Goal: Task Accomplishment & Management: Manage account settings

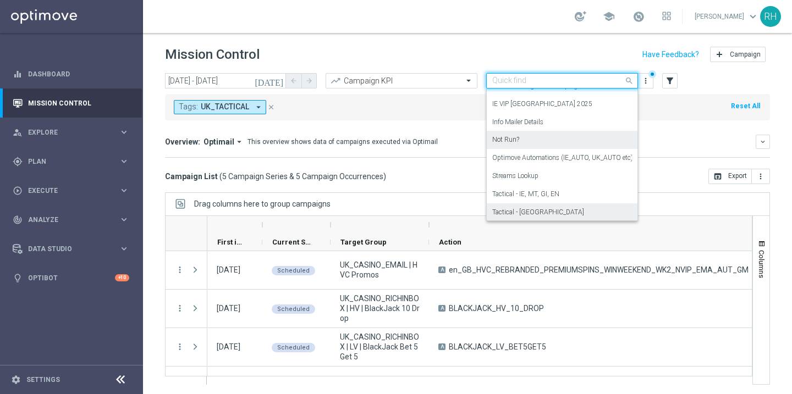
scroll to position [143, 0]
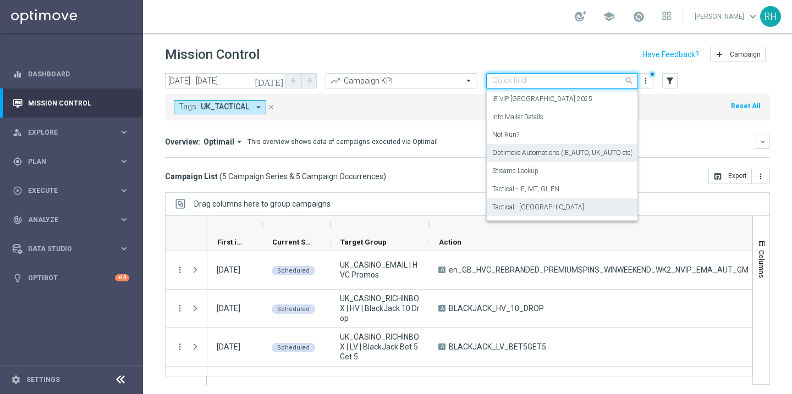
click at [565, 153] on label "Optimove Automations (IE_AUTO, UK_AUTO etc)" at bounding box center [562, 152] width 141 height 9
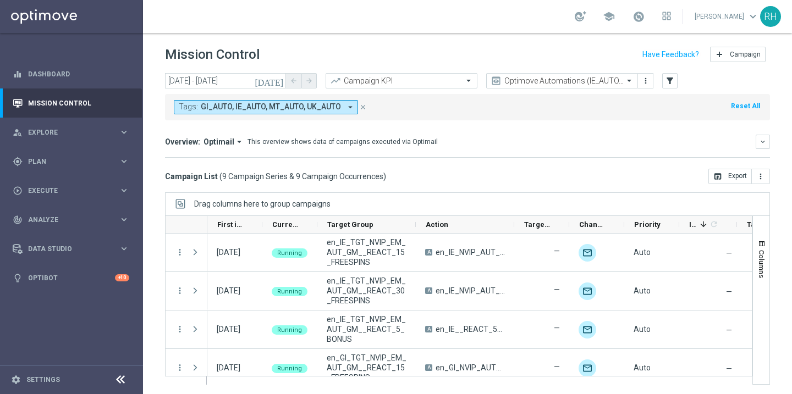
click at [278, 79] on icon "[DATE]" at bounding box center [270, 81] width 30 height 10
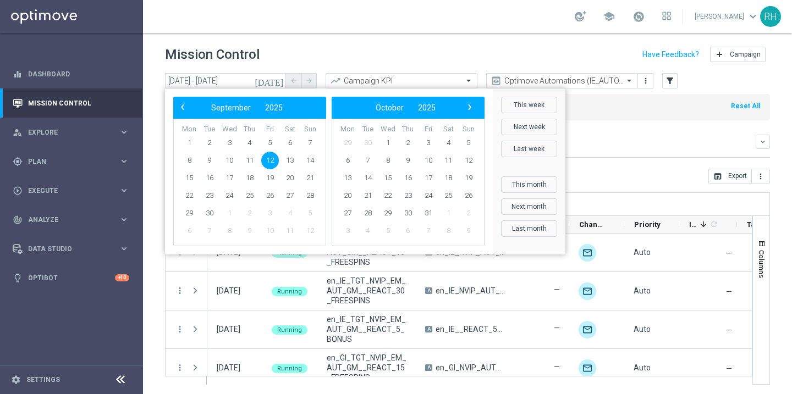
click at [269, 158] on span "12" at bounding box center [270, 161] width 18 height 18
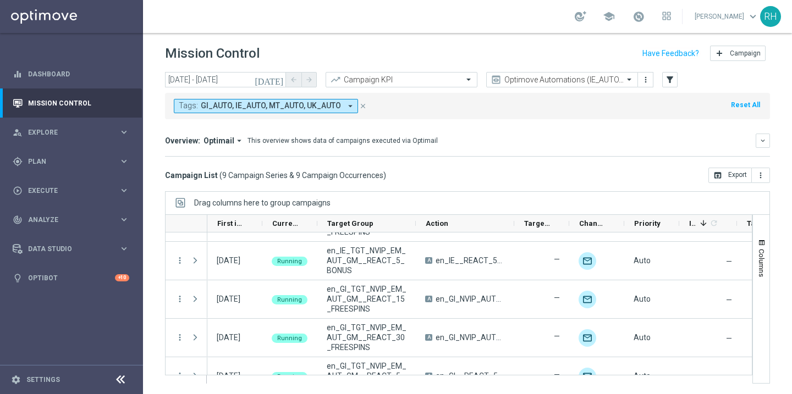
scroll to position [0, 0]
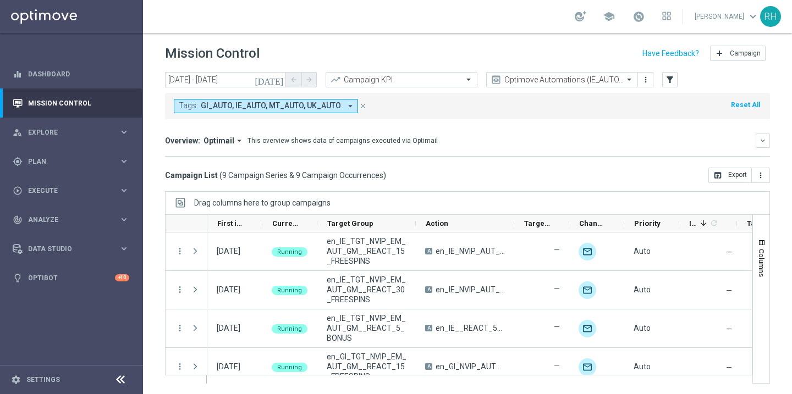
click at [390, 163] on mini-dashboard "Overview: Optimail arrow_drop_down This overview shows data of campaigns execut…" at bounding box center [467, 143] width 605 height 48
click at [562, 78] on input "text" at bounding box center [551, 79] width 118 height 9
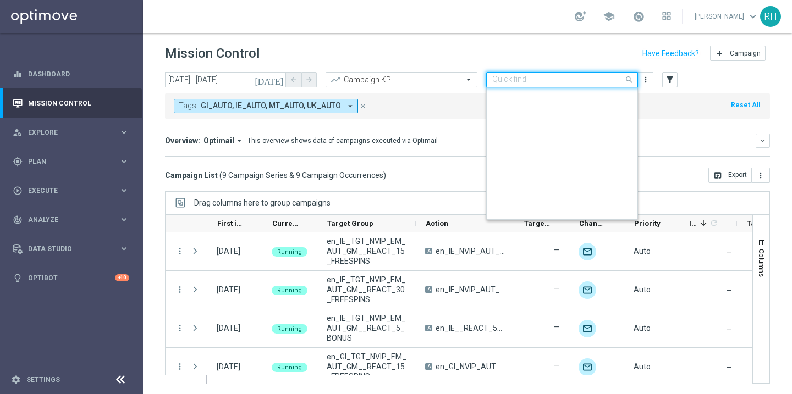
scroll to position [200, 0]
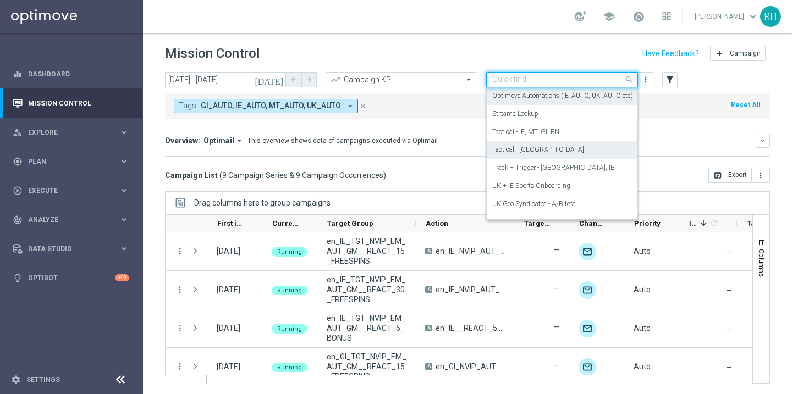
click at [562, 141] on div "Tactical - [GEOGRAPHIC_DATA]" at bounding box center [562, 150] width 140 height 18
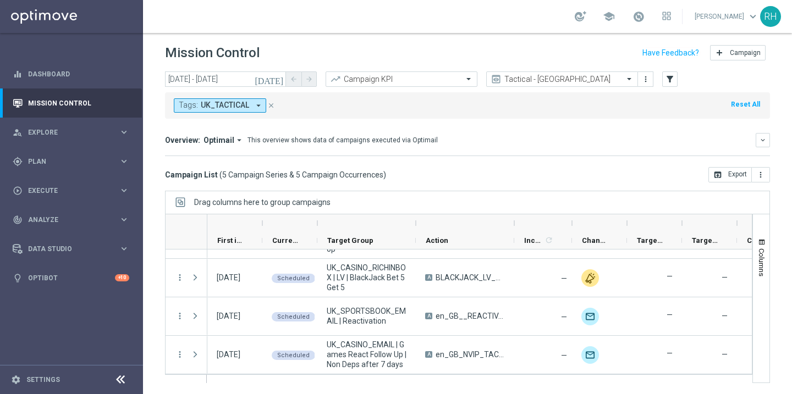
scroll to position [0, 0]
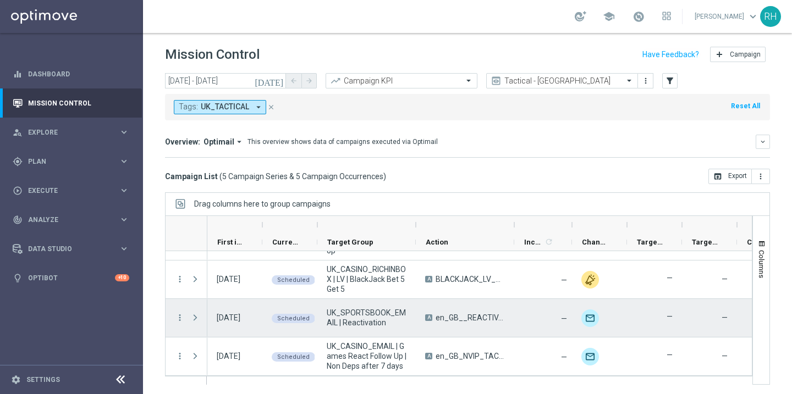
click at [192, 316] on span at bounding box center [195, 317] width 10 height 9
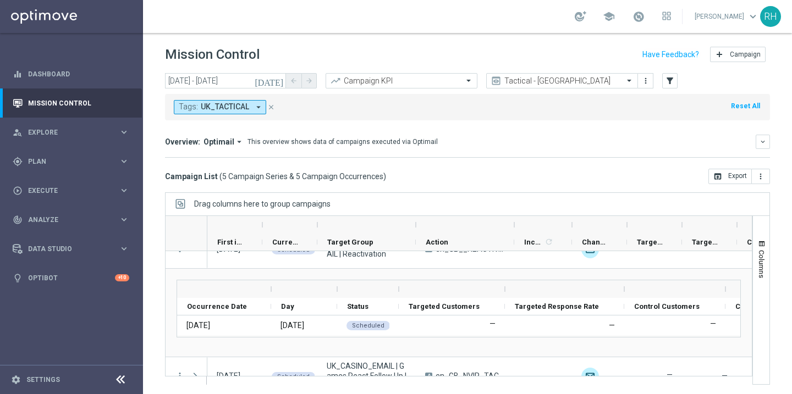
scroll to position [109, 0]
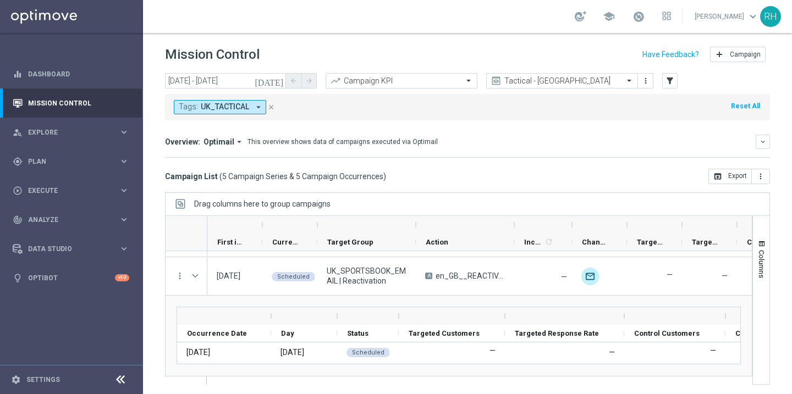
click at [351, 139] on div "This overview shows data of campaigns executed via Optimail" at bounding box center [342, 142] width 190 height 10
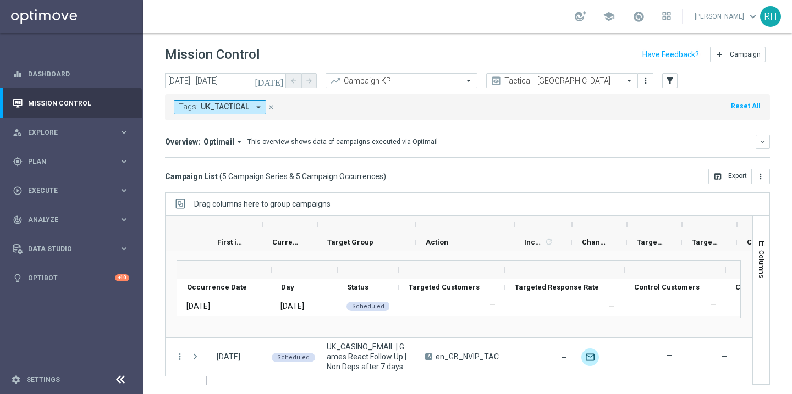
scroll to position [156, 0]
click at [277, 76] on icon "[DATE]" at bounding box center [270, 81] width 30 height 10
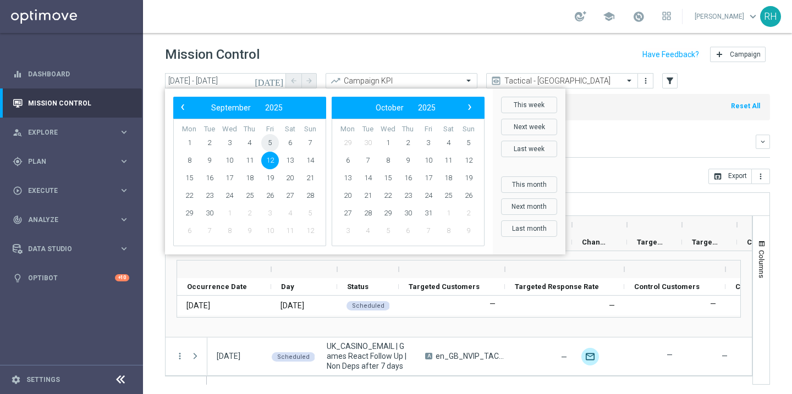
click at [273, 146] on span "5" at bounding box center [270, 143] width 18 height 18
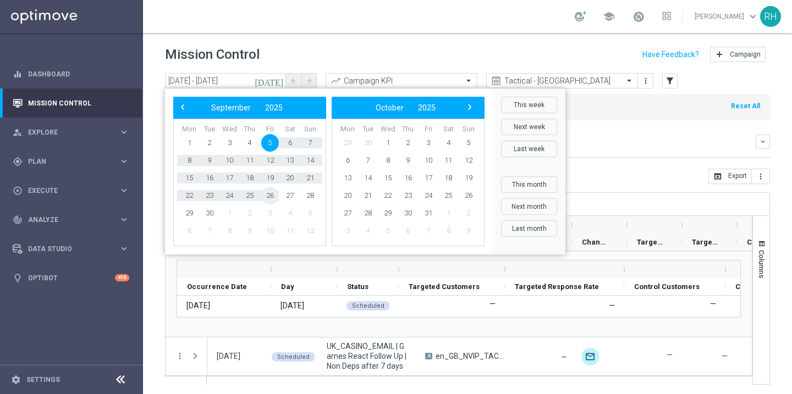
click at [272, 197] on span "26" at bounding box center [270, 196] width 18 height 18
type input "[DATE] - [DATE]"
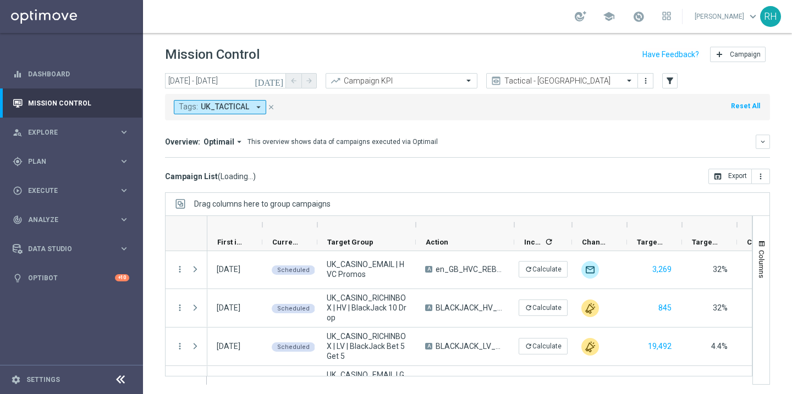
scroll to position [0, 0]
click at [350, 109] on div "Tags: UK_TACTICAL arrow_drop_down close Reset All" at bounding box center [467, 107] width 605 height 26
click at [565, 78] on input "text" at bounding box center [551, 80] width 118 height 9
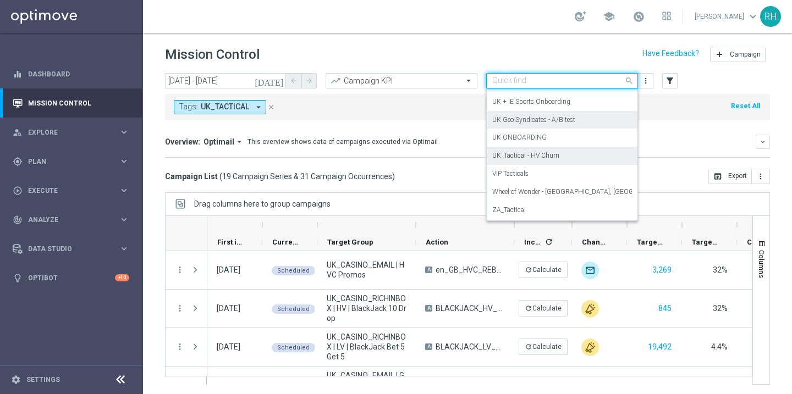
scroll to position [2, 0]
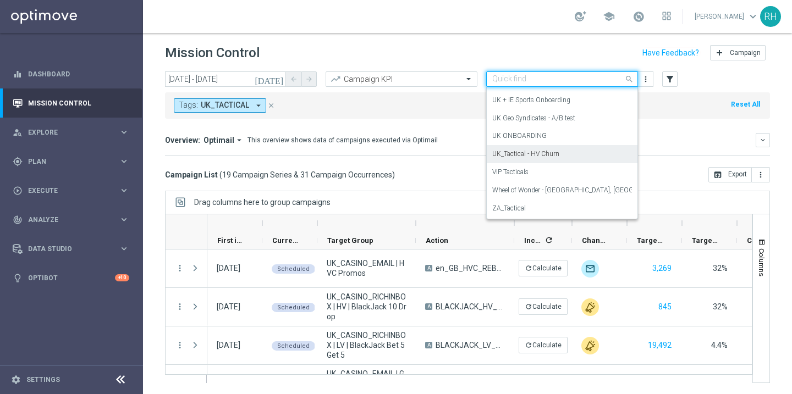
click at [394, 121] on mini-dashboard "Overview: Optimail arrow_drop_down This overview shows data of campaigns execut…" at bounding box center [467, 143] width 605 height 48
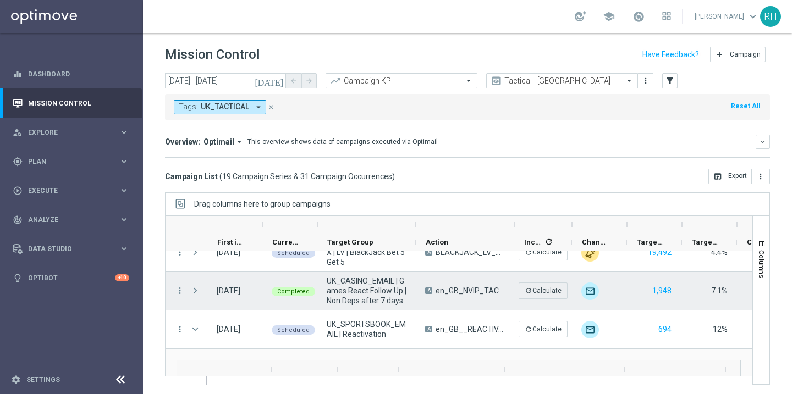
scroll to position [96, 0]
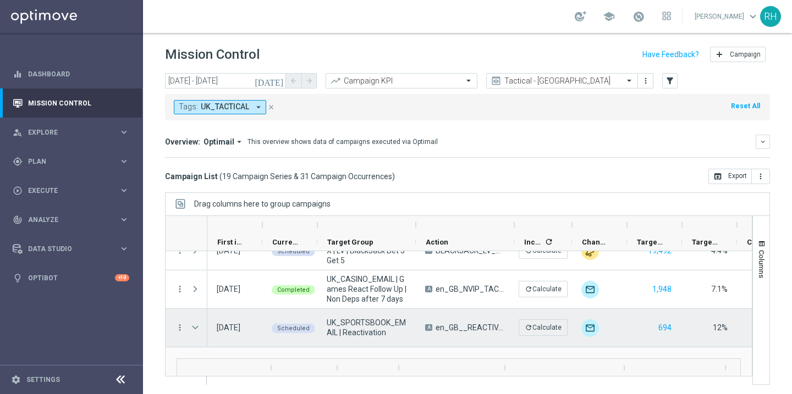
click at [350, 333] on span "UK_SPORTSBOOK_EMAIL | Reactivation" at bounding box center [367, 328] width 80 height 20
click at [356, 322] on span "UK_SPORTSBOOK_EMAIL | Reactivation" at bounding box center [367, 328] width 80 height 20
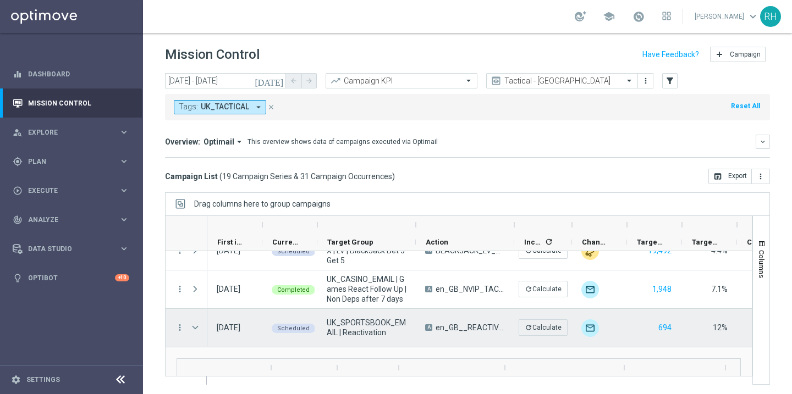
click at [356, 322] on span "UK_SPORTSBOOK_EMAIL | Reactivation" at bounding box center [367, 328] width 80 height 20
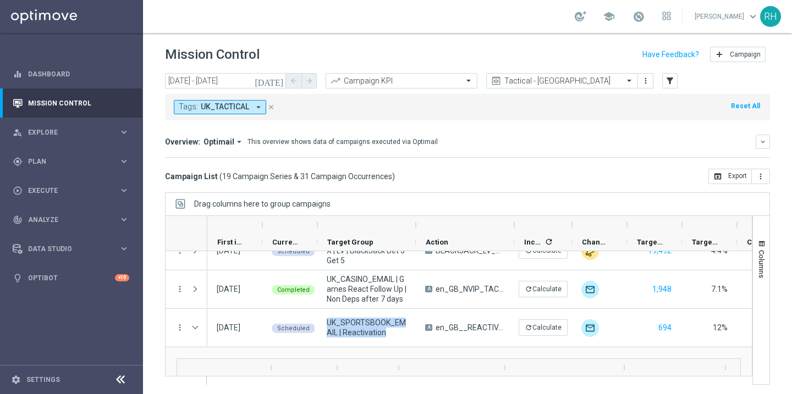
click at [430, 179] on div "Campaign List ( 19 Campaign Series & 31 Campaign Occurrences ) open_in_browser …" at bounding box center [467, 176] width 605 height 15
click at [56, 164] on span "Plan" at bounding box center [73, 161] width 91 height 7
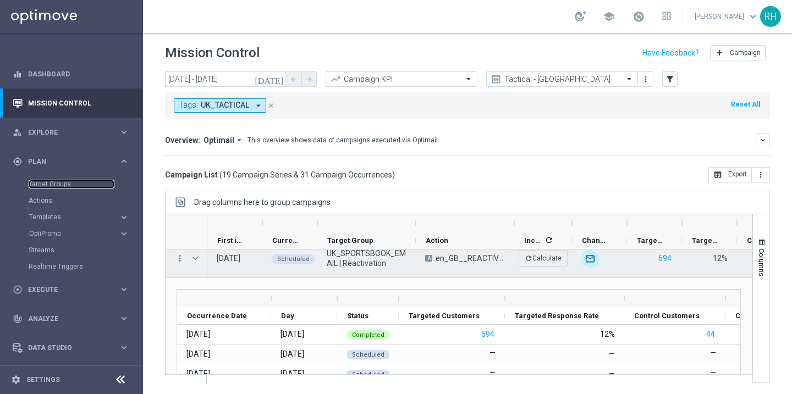
scroll to position [145, 0]
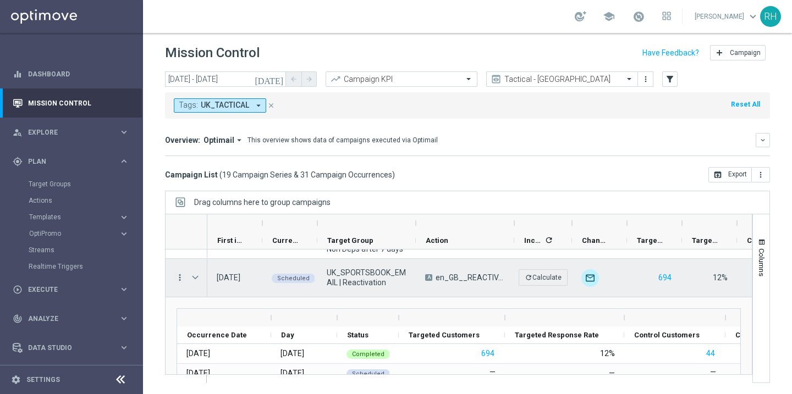
click at [182, 273] on icon "more_vert" at bounding box center [180, 278] width 10 height 10
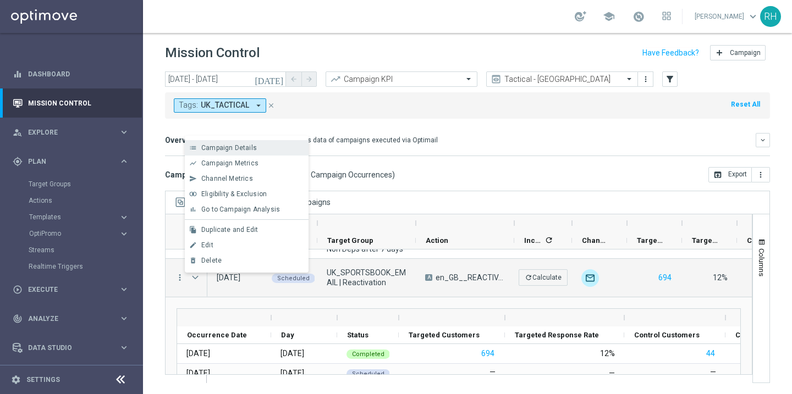
click at [243, 151] on span "Campaign Details" at bounding box center [229, 148] width 56 height 8
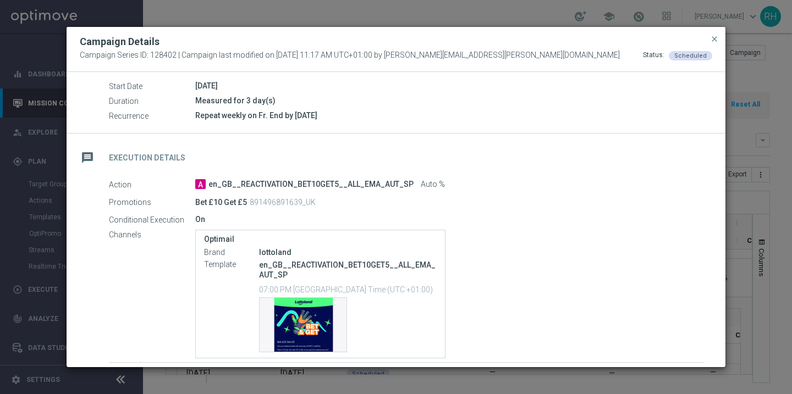
scroll to position [132, 0]
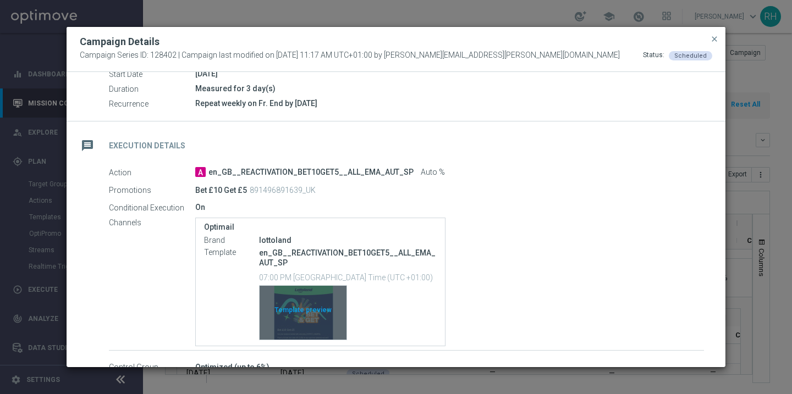
click at [297, 336] on div "Template preview" at bounding box center [302, 313] width 87 height 54
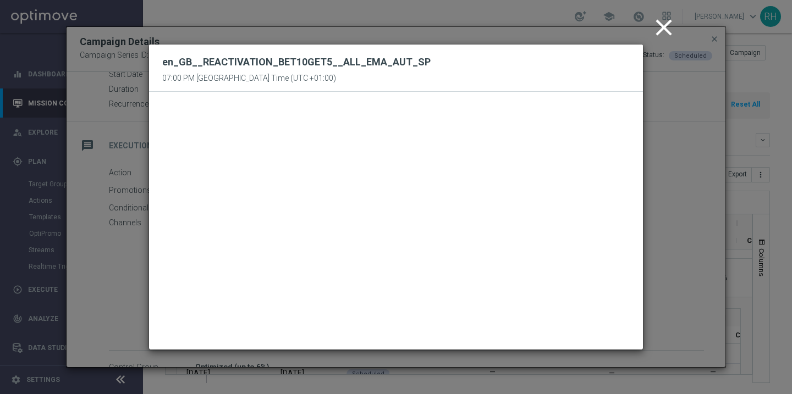
click at [658, 26] on icon "close" at bounding box center [663, 27] width 27 height 27
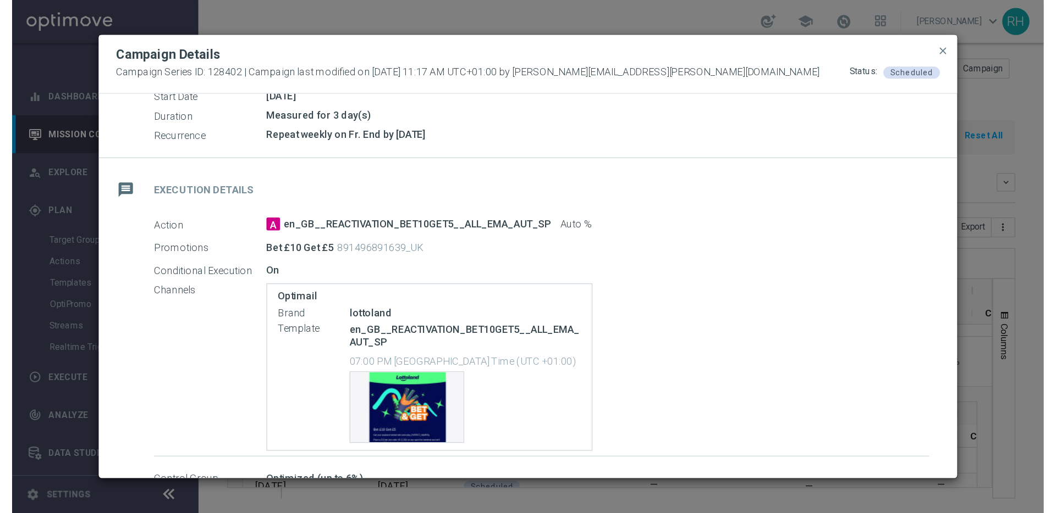
scroll to position [197, 0]
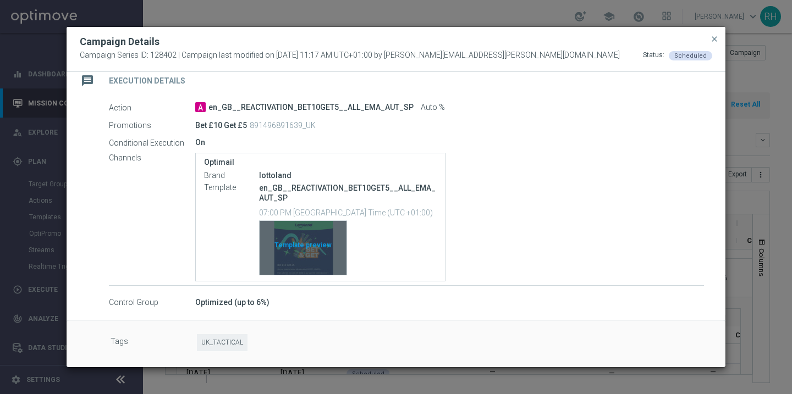
click at [320, 251] on div "Template preview" at bounding box center [302, 248] width 87 height 54
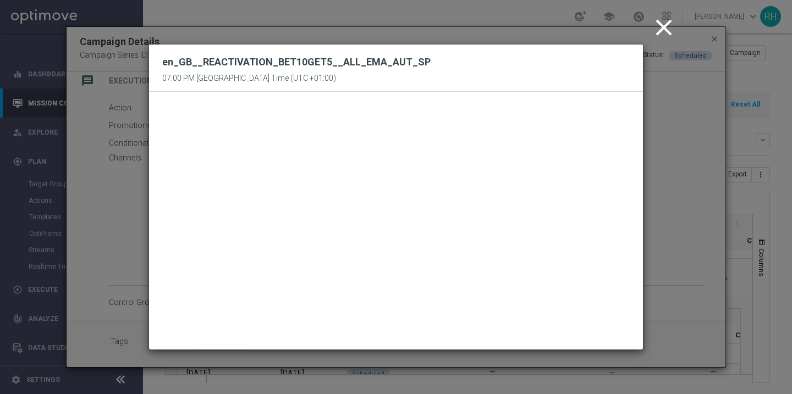
click at [670, 31] on icon "close" at bounding box center [663, 27] width 27 height 27
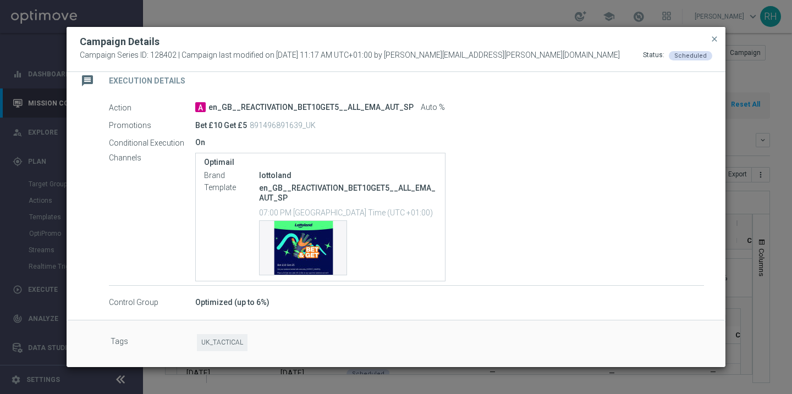
click at [709, 38] on button "close" at bounding box center [714, 38] width 11 height 13
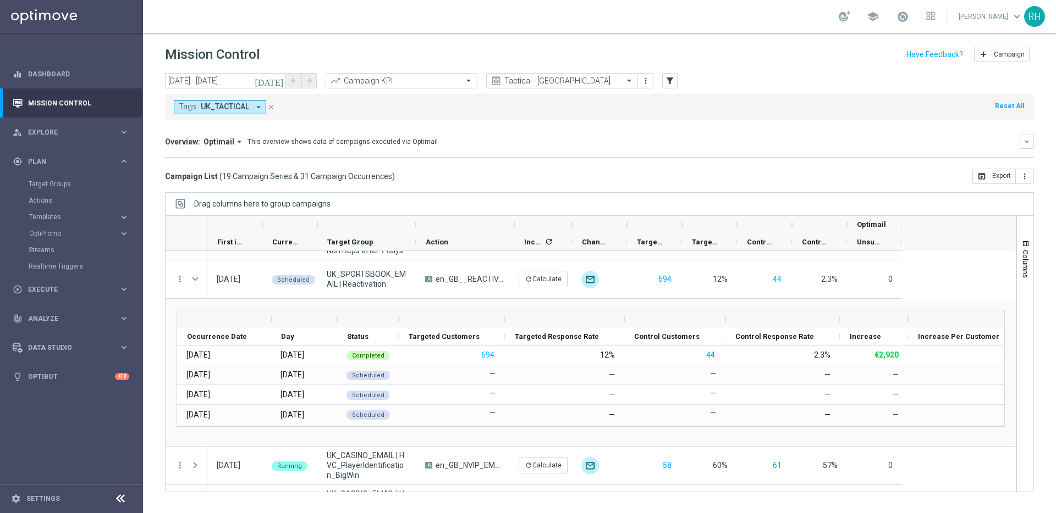
scroll to position [0, 0]
click at [692, 130] on mini-dashboard "Overview: Optimail arrow_drop_down This overview shows data of campaigns execut…" at bounding box center [599, 144] width 869 height 48
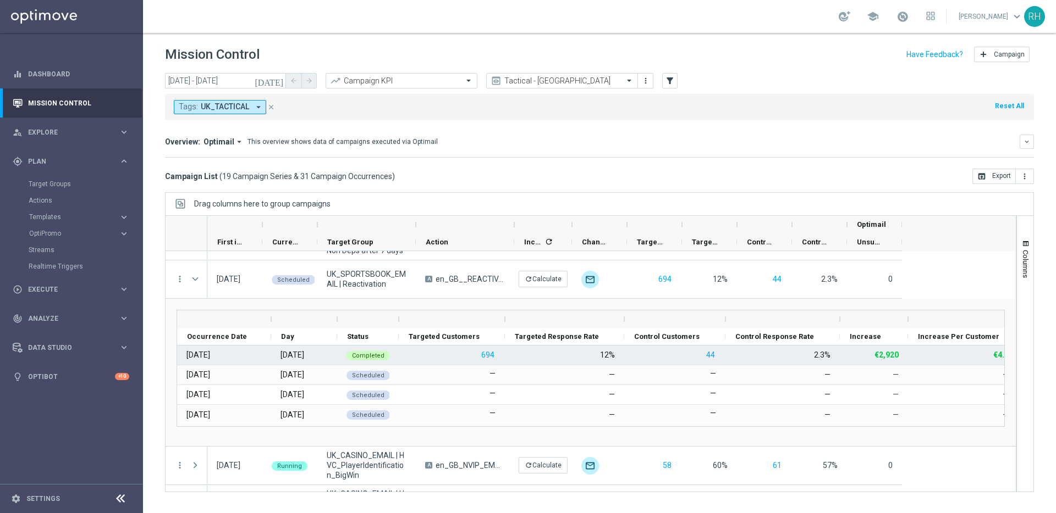
drag, startPoint x: 188, startPoint y: 357, endPoint x: 269, endPoint y: 357, distance: 80.8
click at [269, 357] on div "[DATE]" at bounding box center [224, 355] width 94 height 19
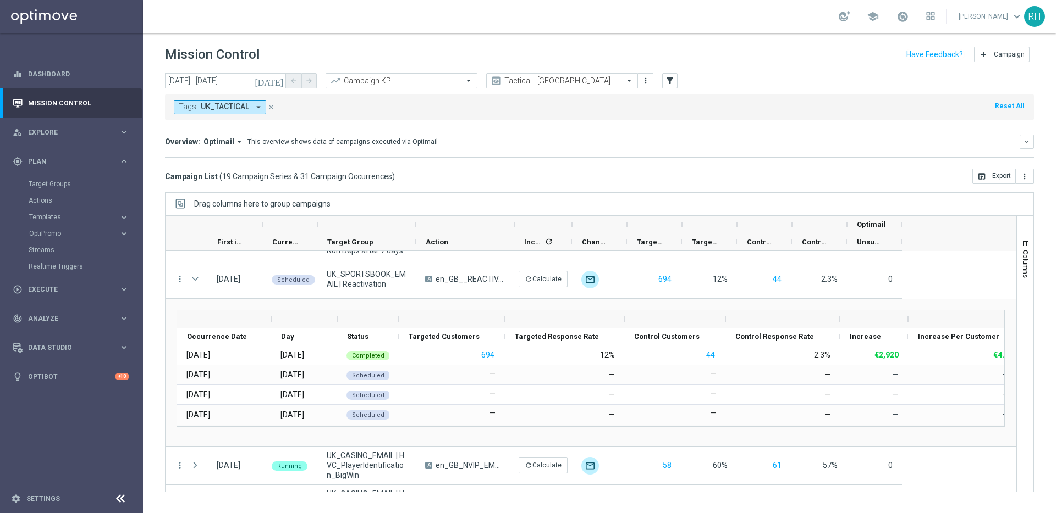
click at [683, 196] on div "Drag columns here to group campaigns" at bounding box center [599, 203] width 869 height 23
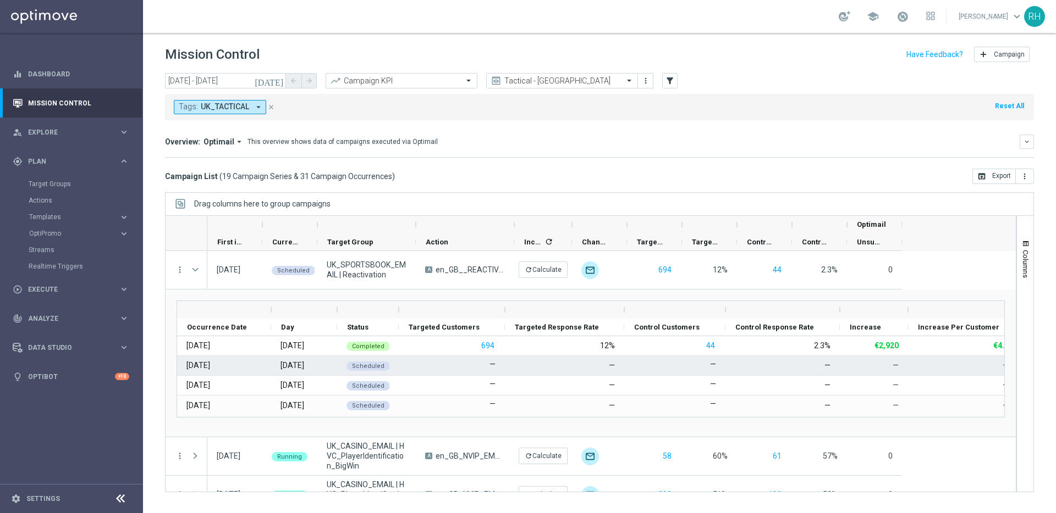
scroll to position [162, 0]
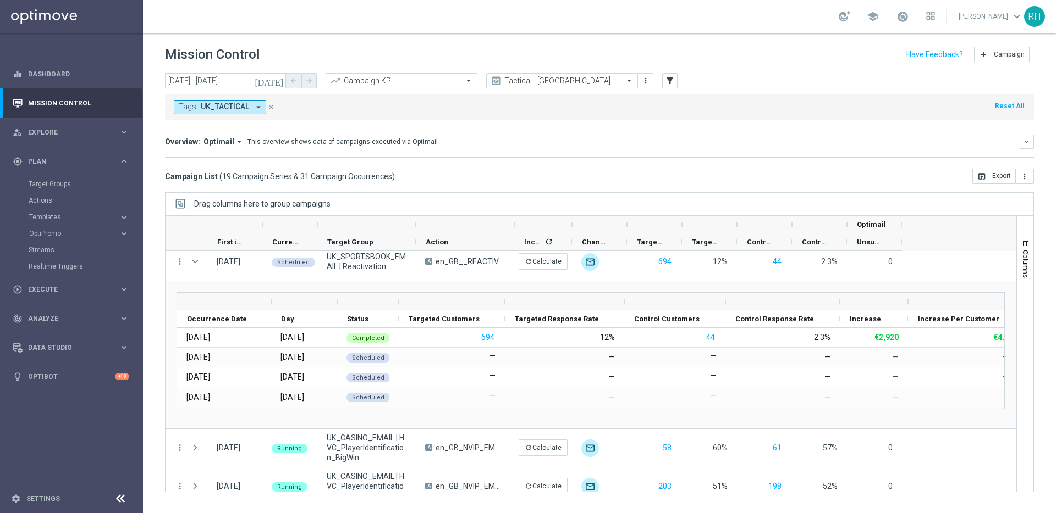
click at [713, 201] on div "Drag columns here to group campaigns" at bounding box center [599, 203] width 869 height 23
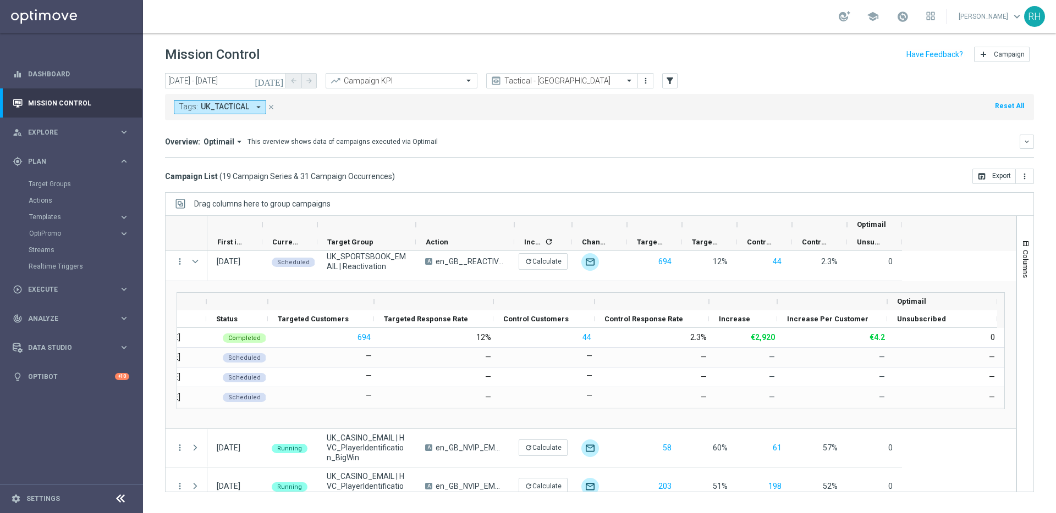
click at [791, 192] on div "Drag columns here to group campaigns" at bounding box center [599, 203] width 869 height 23
drag, startPoint x: 853, startPoint y: 119, endPoint x: 789, endPoint y: 56, distance: 90.2
click at [791, 119] on div "Tags: UK_TACTICAL arrow_drop_down close Reset All" at bounding box center [599, 107] width 869 height 26
click at [784, 50] on div "Mission Control add Campaign" at bounding box center [599, 54] width 869 height 21
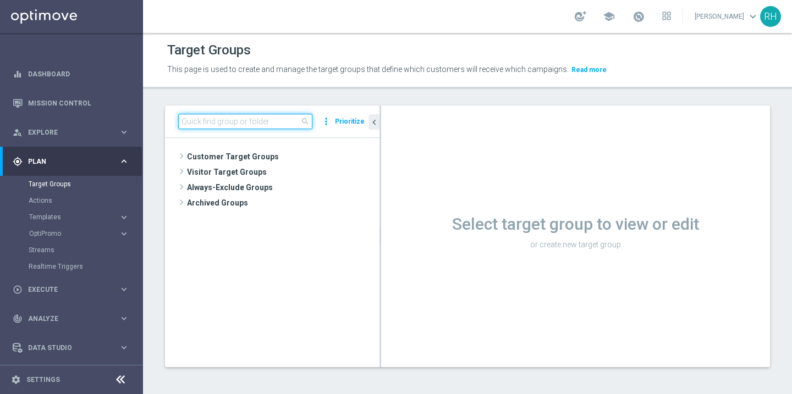
click at [253, 120] on input at bounding box center [245, 121] width 134 height 15
paste input "UK_SPORTSBOOK_EMAIL | Reactivation"
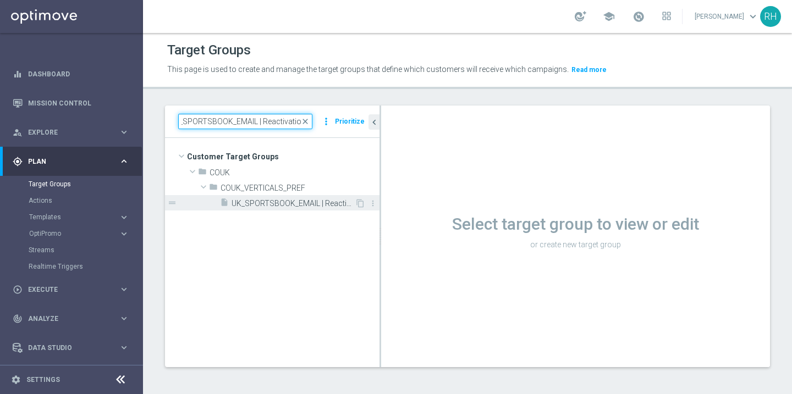
type input "UK_SPORTSBOOK_EMAIL | Reactivation"
click at [301, 209] on div "insert_drive_file UK_SPORTSBOOK_EMAIL | Reactivation" at bounding box center [287, 202] width 135 height 15
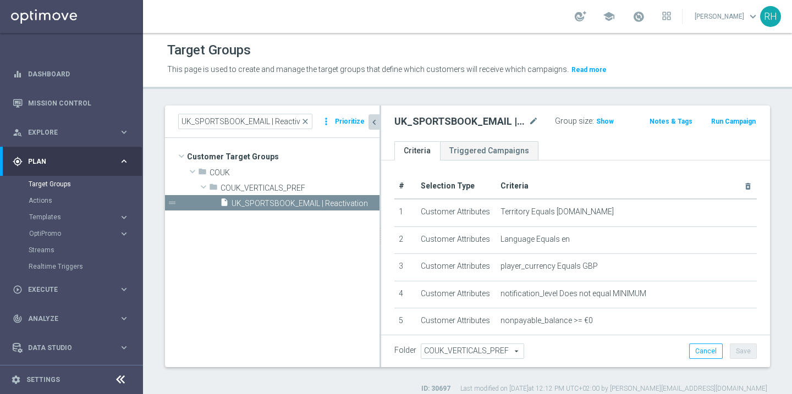
click at [375, 119] on icon "chevron_left" at bounding box center [374, 122] width 10 height 10
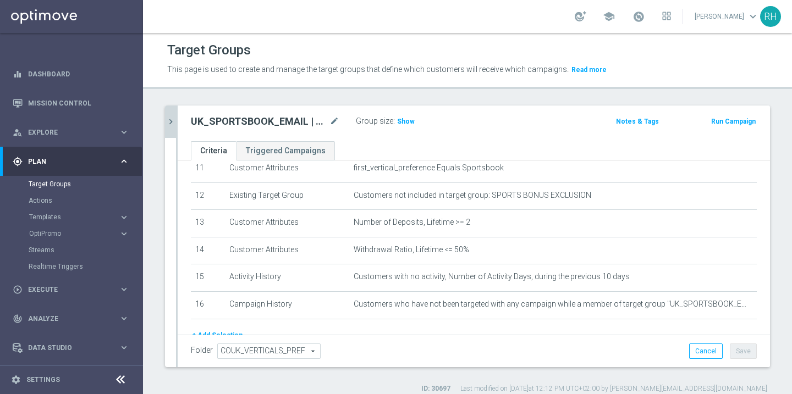
scroll to position [330, 0]
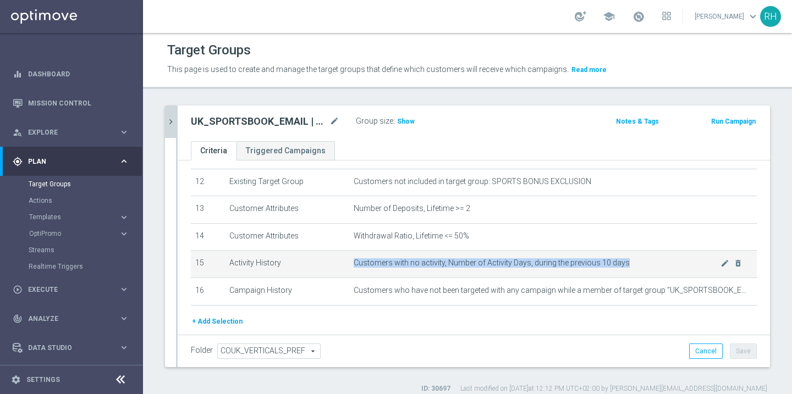
drag, startPoint x: 355, startPoint y: 262, endPoint x: 680, endPoint y: 261, distance: 324.9
click at [679, 261] on span "Customers with no activity, Number of Activity Days, during the previous 10 days" at bounding box center [536, 262] width 367 height 9
click at [680, 261] on span "Customers with no activity, Number of Activity Days, during the previous 10 days" at bounding box center [536, 262] width 367 height 9
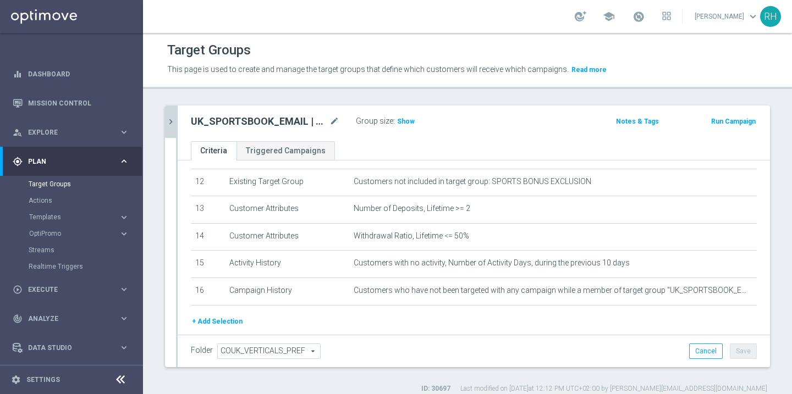
click at [469, 143] on ul "Criteria Triggered Campaigns" at bounding box center [474, 150] width 592 height 19
click at [444, 330] on div "+ Add Selection" at bounding box center [474, 326] width 582 height 20
click at [485, 90] on div "Target Groups This page is used to create and manage the target groups that def…" at bounding box center [467, 213] width 649 height 361
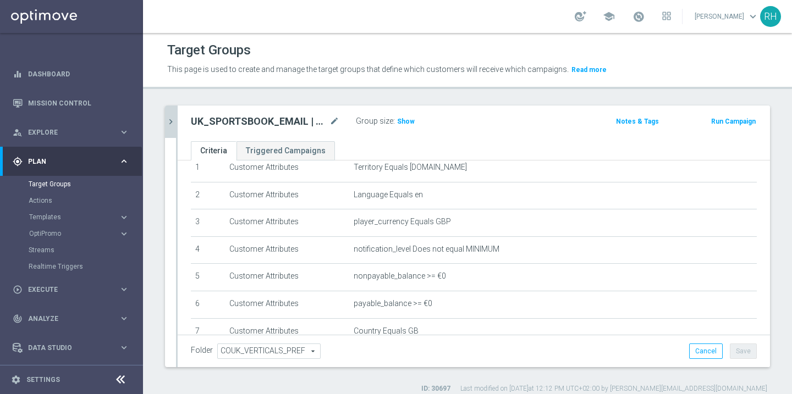
scroll to position [0, 0]
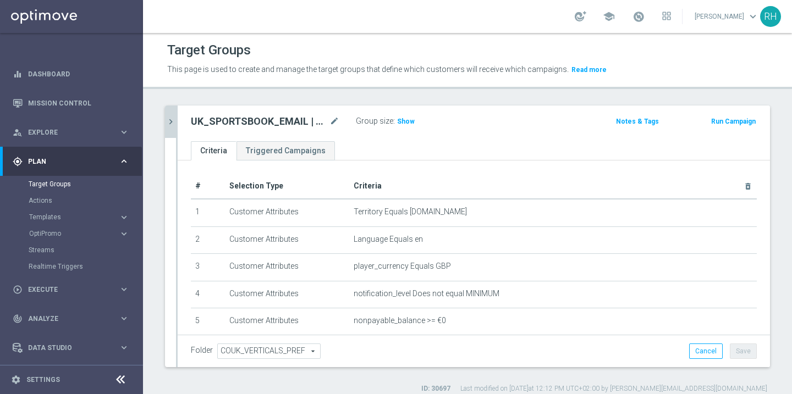
click at [502, 89] on header "Target Groups This page is used to create and manage the target groups that def…" at bounding box center [467, 61] width 649 height 56
click at [381, 66] on span "This page is used to create and manage the target groups that define which cust…" at bounding box center [367, 69] width 401 height 9
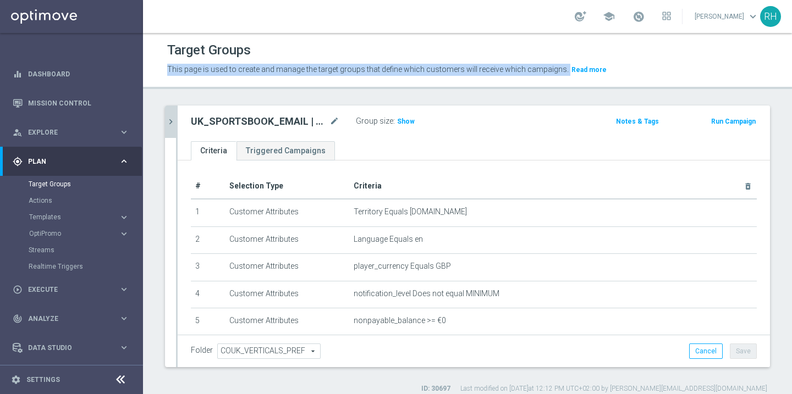
click at [381, 66] on span "This page is used to create and manage the target groups that define which cust…" at bounding box center [367, 69] width 401 height 9
